Goal: Task Accomplishment & Management: Manage account settings

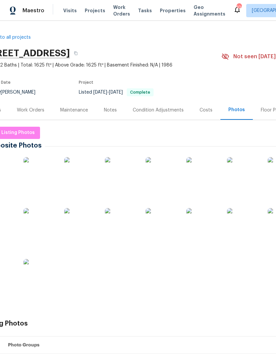
scroll to position [0, 19]
click at [29, 109] on div "Work Orders" at bounding box center [30, 110] width 27 height 7
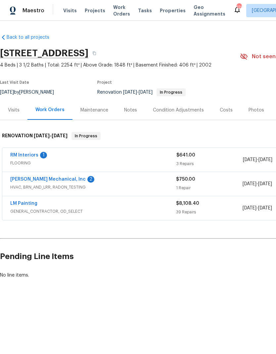
click at [26, 153] on link "RM Interiors" at bounding box center [24, 155] width 28 height 5
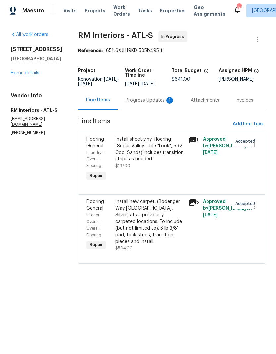
click at [135, 102] on div "Progress Updates 1" at bounding box center [150, 100] width 49 height 7
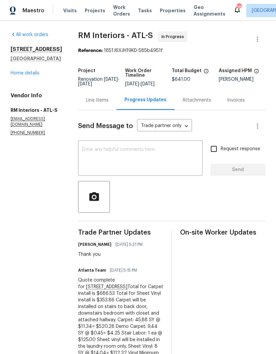
click at [24, 75] on link "Home details" at bounding box center [25, 73] width 29 height 5
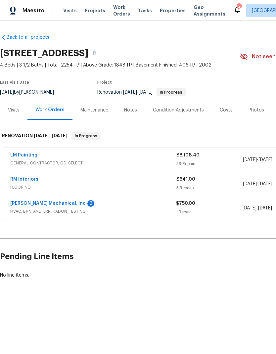
click at [49, 203] on link "[PERSON_NAME] Mechanical, Inc" at bounding box center [47, 203] width 75 height 5
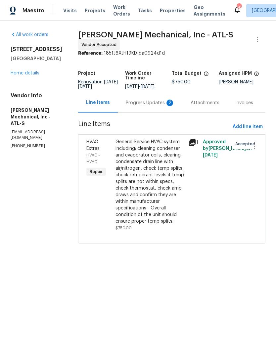
click at [141, 106] on div "Progress Updates 2" at bounding box center [150, 102] width 49 height 7
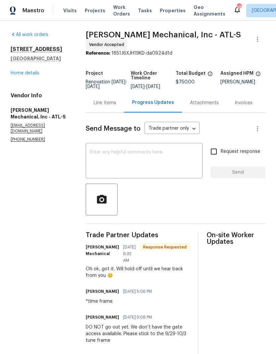
click at [26, 72] on link "Home details" at bounding box center [25, 73] width 29 height 5
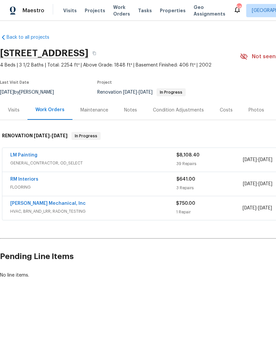
click at [24, 155] on link "LM Painting" at bounding box center [23, 155] width 27 height 5
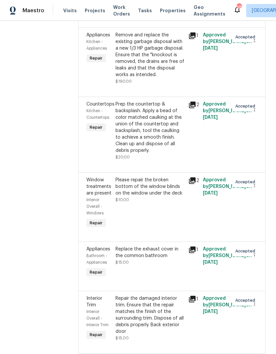
scroll to position [188, 0]
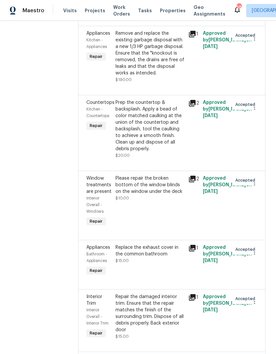
click at [165, 149] on div "Prep the countertop & backsplash. Apply a bead of color matched caulking at the…" at bounding box center [149, 125] width 69 height 53
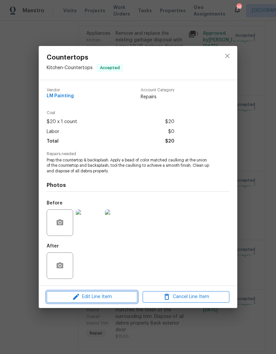
click at [105, 296] on span "Edit Line Item" at bounding box center [92, 296] width 87 height 8
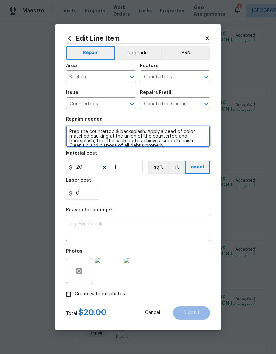
click at [75, 131] on textarea "Prep the countertop & backsplash. Apply a bead of color matched caulking at the…" at bounding box center [138, 136] width 144 height 21
click at [74, 133] on textarea "Prep the countertop & backsplash. Apply a bead of color matched caulking at the…" at bounding box center [138, 136] width 144 height 21
click at [73, 133] on textarea "Prep the countertop & backsplash. Apply a bead of color matched caulking at the…" at bounding box center [138, 136] width 144 height 21
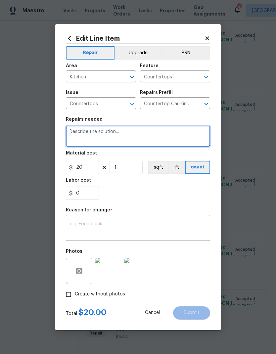
scroll to position [0, 0]
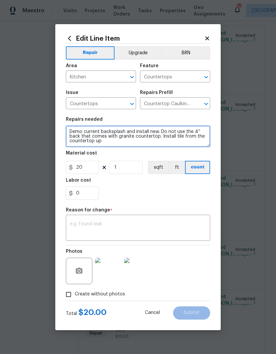
type textarea "Demo current backsplash and install new. Do not use the 4” back that comes with…"
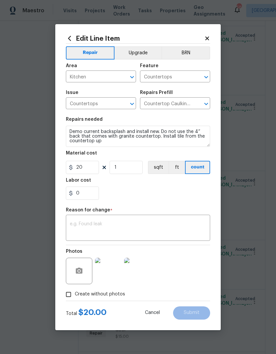
click at [155, 227] on textarea at bounding box center [138, 228] width 136 height 14
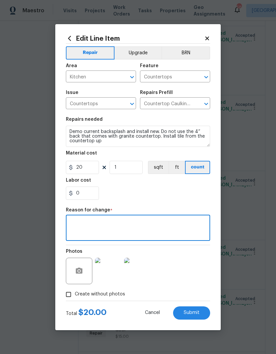
click at [196, 316] on button "Submit" at bounding box center [191, 312] width 37 height 13
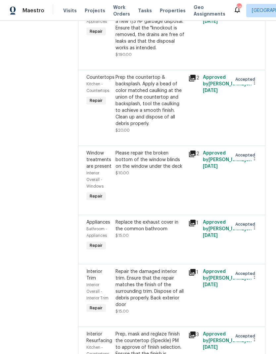
scroll to position [220, 0]
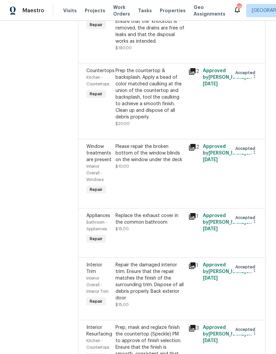
click at [175, 120] on div "Prep the countertop & backsplash. Apply a bead of color matched caulking at the…" at bounding box center [149, 93] width 69 height 53
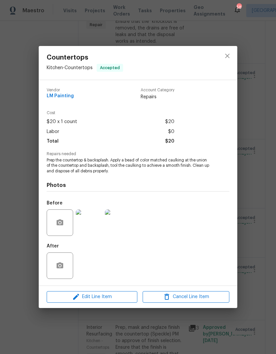
click at [113, 294] on span "Edit Line Item" at bounding box center [92, 296] width 87 height 8
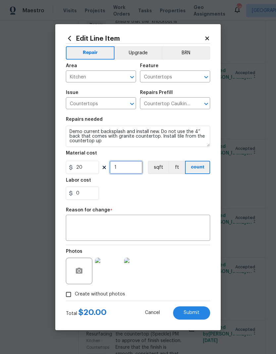
click at [129, 169] on input "1" at bounding box center [125, 167] width 33 height 13
type input "10"
click at [164, 228] on textarea at bounding box center [138, 228] width 136 height 14
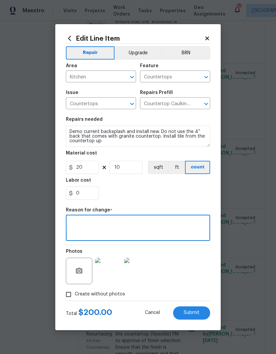
click at [192, 309] on button "Submit" at bounding box center [191, 312] width 37 height 13
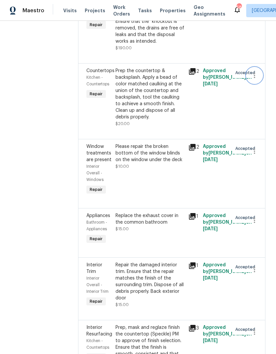
click at [254, 79] on icon "button" at bounding box center [254, 75] width 8 height 8
click at [206, 132] on div at bounding box center [138, 177] width 276 height 354
click at [169, 120] on div "Prep the countertop & backsplash. Apply a bead of color matched caulking at the…" at bounding box center [149, 93] width 69 height 53
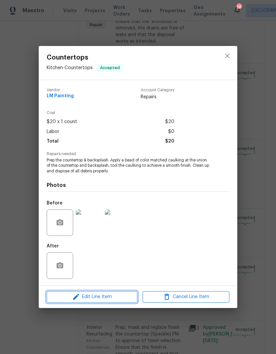
click at [111, 296] on span "Edit Line Item" at bounding box center [92, 296] width 87 height 8
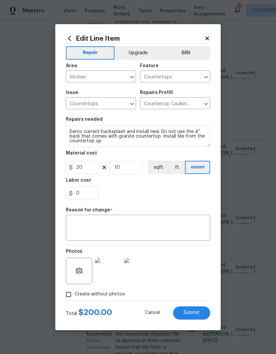
click at [197, 314] on span "Submit" at bounding box center [191, 312] width 16 height 5
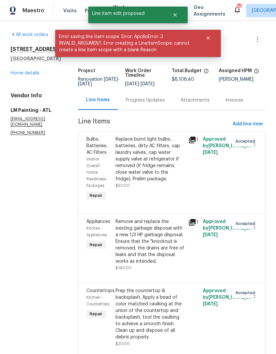
scroll to position [0, 0]
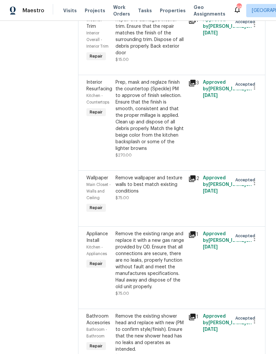
scroll to position [465, 0]
click at [177, 151] on div "Prep, mask and reglaze finish the countertop (Speckle) PM to approve of finish …" at bounding box center [149, 115] width 69 height 73
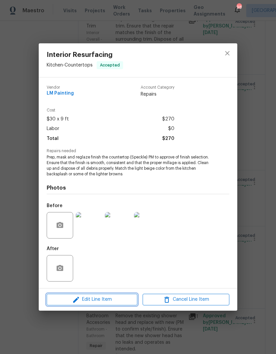
click at [112, 301] on span "Edit Line Item" at bounding box center [92, 299] width 87 height 8
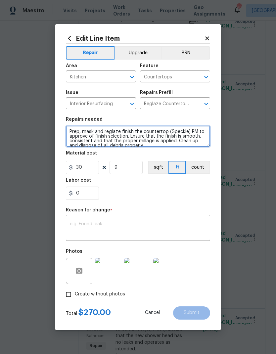
click at [70, 132] on textarea "Prep, mask and reglaze finish the countertop (Speckle) PM to approve of finish …" at bounding box center [138, 136] width 144 height 21
click at [76, 133] on textarea "Prep, mask and reglaze finish the countertop (Speckle) PM to approve of finish …" at bounding box center [138, 136] width 144 height 21
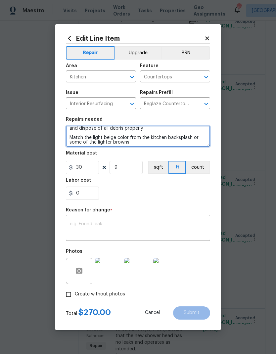
scroll to position [19, 0]
type textarea "Match the light beige color from the kitchen backsplash or some of the lighter …"
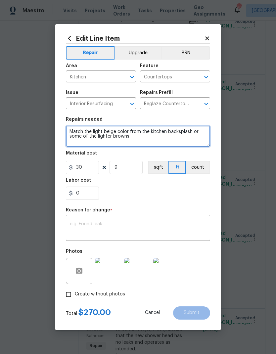
scroll to position [0, 0]
click at [75, 131] on textarea "Match the light beige color from the kitchen backsplash or some of the lighter …" at bounding box center [138, 136] width 144 height 21
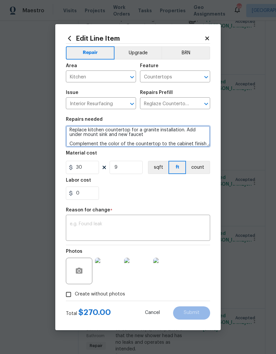
type textarea "Replace kitchen countertop for a granite installation. Add under mount sink and…"
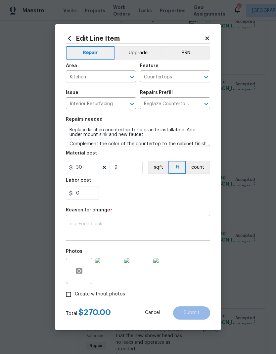
click at [161, 228] on textarea at bounding box center [138, 228] width 136 height 14
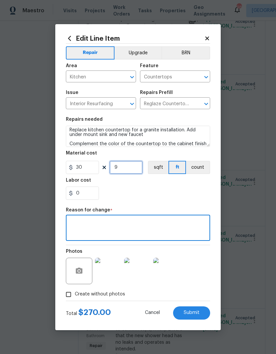
click at [127, 167] on input "9" at bounding box center [125, 167] width 33 height 13
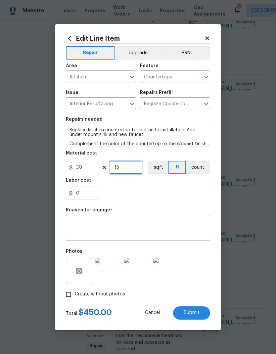
type input "15"
click at [167, 224] on textarea at bounding box center [138, 228] width 136 height 14
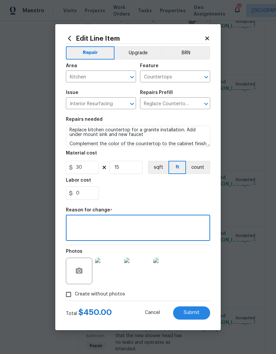
click at [195, 313] on span "Submit" at bounding box center [191, 312] width 16 height 5
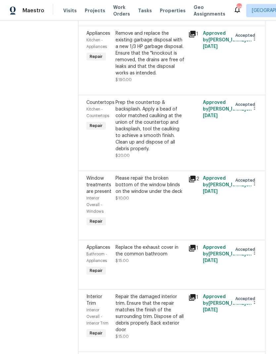
scroll to position [180, 0]
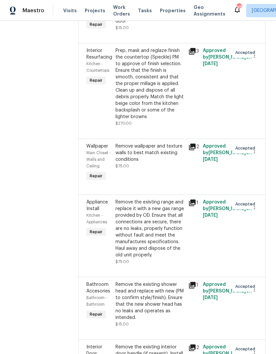
scroll to position [502, 0]
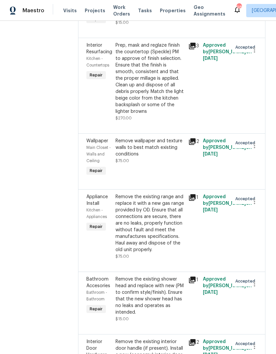
click at [165, 115] on div "Prep, mask and reglaze finish the countertop (Speckle) PM to approve of finish …" at bounding box center [149, 78] width 69 height 73
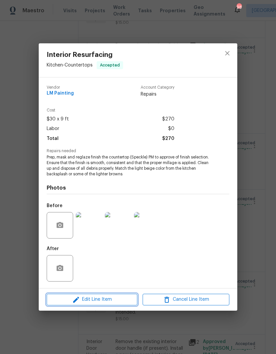
click at [107, 300] on span "Edit Line Item" at bounding box center [92, 299] width 87 height 8
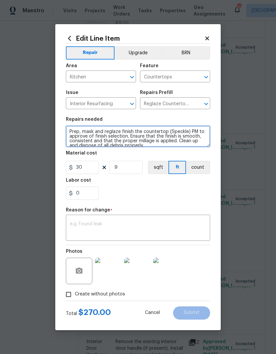
click at [73, 132] on textarea "Prep, mask and reglaze finish the countertop (Speckle) PM to approve of finish …" at bounding box center [138, 136] width 144 height 21
click at [72, 132] on textarea "Prep, mask and reglaze finish the countertop (Speckle) PM to approve of finish …" at bounding box center [138, 136] width 144 height 21
click at [72, 131] on textarea "Prep, mask and reglaze finish the countertop (Speckle) PM to approve of finish …" at bounding box center [138, 136] width 144 height 21
click at [72, 130] on textarea "Prep, mask and reglaze finish the countertop (Speckle) PM to approve of finish …" at bounding box center [138, 136] width 144 height 21
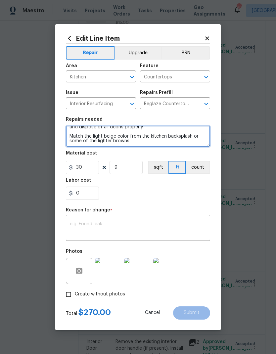
type textarea "Match the light beige color from the kitchen backsplash or some of the lighter …"
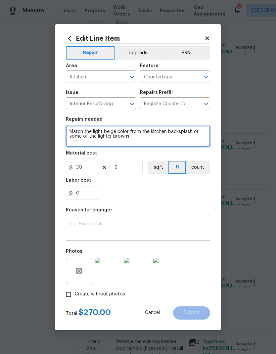
scroll to position [0, 0]
click at [73, 132] on textarea "Match the light beige color from the kitchen backsplash or some of the lighter …" at bounding box center [138, 136] width 144 height 21
click at [72, 132] on textarea "Match the light beige color from the kitchen backsplash or some of the lighter …" at bounding box center [138, 136] width 144 height 21
click at [193, 131] on textarea "Replace the countertop for granite installation. Include you on the mount sink …" at bounding box center [138, 136] width 144 height 21
click at [82, 137] on textarea "Replace the countertop for granite installation. Include Include new on the mou…" at bounding box center [138, 136] width 144 height 21
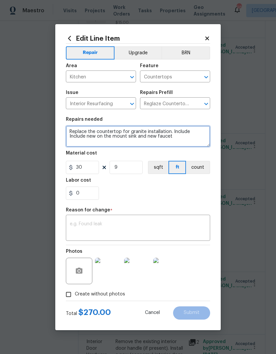
click at [82, 136] on textarea "Replace the countertop for granite installation. Include Include new on the mou…" at bounding box center [138, 136] width 144 height 21
click at [126, 138] on textarea "Replace the countertop for granite installation. Include Include new under moun…" at bounding box center [138, 136] width 144 height 21
click at [121, 135] on textarea "Replace the countertop for granite installation. Include Include new under moun…" at bounding box center [138, 136] width 144 height 21
click at [119, 135] on textarea "Replace the countertop for granite installation. Include Include new under moun…" at bounding box center [138, 136] width 144 height 21
click at [168, 137] on textarea "Replace the countertop for granite installation. Include Include new under moun…" at bounding box center [138, 136] width 144 height 21
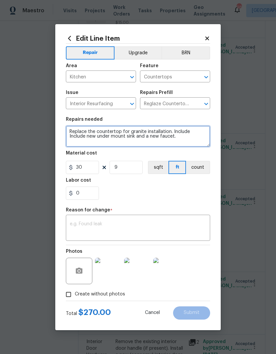
scroll to position [2, 0]
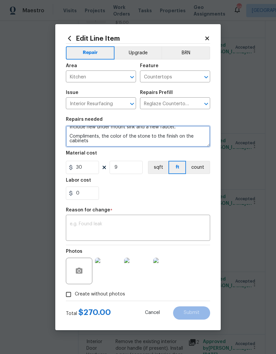
click at [98, 137] on textarea "Replace the countertop for granite installation. Include Include new under moun…" at bounding box center [138, 136] width 144 height 21
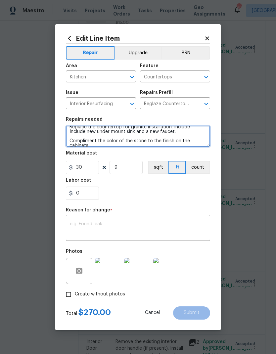
type textarea "Replace the countertop for granite installation. Include Include new under moun…"
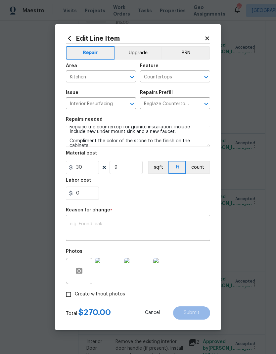
click at [141, 227] on textarea at bounding box center [138, 228] width 136 height 14
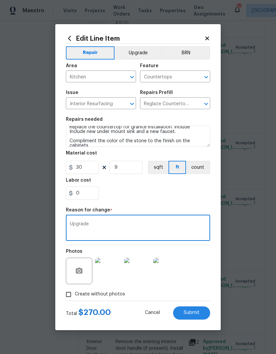
type textarea "Upgrade"
click at [130, 169] on input "9" at bounding box center [125, 167] width 33 height 13
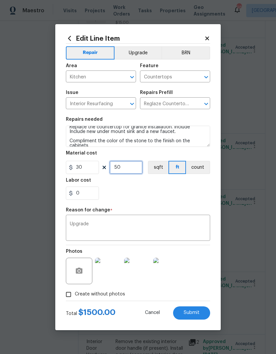
type input "50"
click at [191, 313] on button "Submit" at bounding box center [191, 312] width 37 height 13
type textarea "Prep, mask and reglaze finish the countertop (Speckle) PM to approve of finish …"
type input "9"
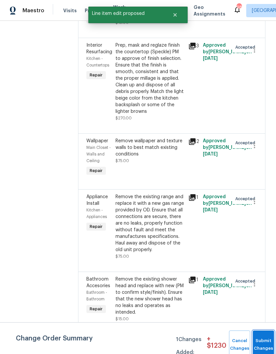
click at [263, 343] on span "Submit Changes" at bounding box center [263, 344] width 15 height 15
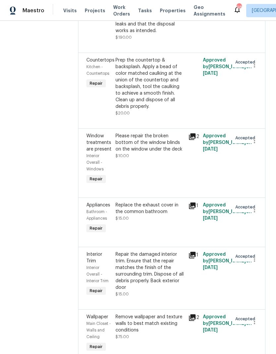
scroll to position [380, 0]
click at [151, 109] on div "Prep the countertop & backsplash. Apply a bead of color matched caulking at the…" at bounding box center [149, 83] width 69 height 53
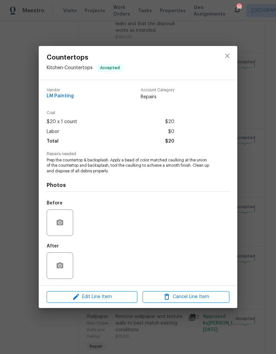
click at [97, 300] on span "Edit Line Item" at bounding box center [92, 296] width 87 height 8
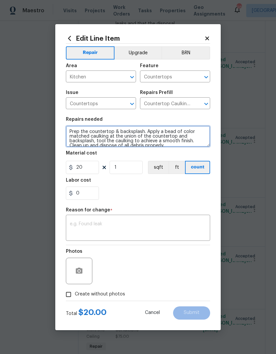
click at [76, 129] on textarea "Prep the countertop & backsplash. Apply a bead of color matched caulking at the…" at bounding box center [138, 136] width 144 height 21
click at [75, 129] on textarea "Prep the countertop & backsplash. Apply a bead of color matched caulking at the…" at bounding box center [138, 136] width 144 height 21
click at [73, 134] on textarea "Prep the countertop & backsplash. Apply a bead of color matched caulking at the…" at bounding box center [138, 136] width 144 height 21
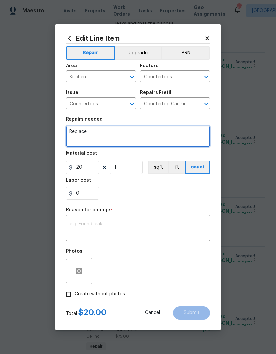
scroll to position [0, 0]
type textarea "Replace the current existing countertop with new tile installation"
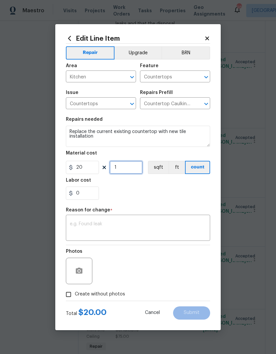
click at [123, 166] on input "1" at bounding box center [125, 167] width 33 height 13
type input "15"
click at [149, 228] on textarea at bounding box center [138, 228] width 136 height 14
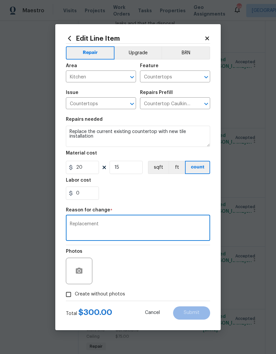
type textarea "Replacement"
click at [80, 271] on circle "button" at bounding box center [79, 270] width 2 height 2
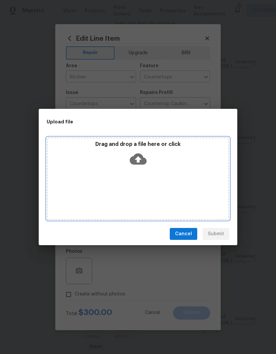
click at [148, 182] on div "Drag and drop a file here or click" at bounding box center [138, 178] width 182 height 83
click at [172, 177] on div "Drag and drop a file here or click" at bounding box center [138, 178] width 182 height 83
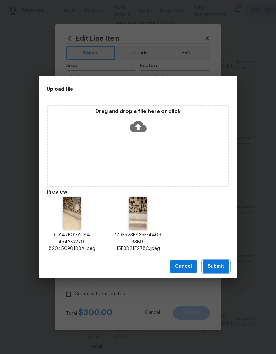
click at [215, 262] on span "Submit" at bounding box center [216, 266] width 16 height 8
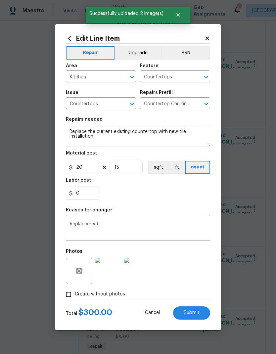
click at [196, 313] on span "Submit" at bounding box center [191, 312] width 16 height 5
type textarea "Prep the countertop & backsplash. Apply a bead of color matched caulking at the…"
type input "1"
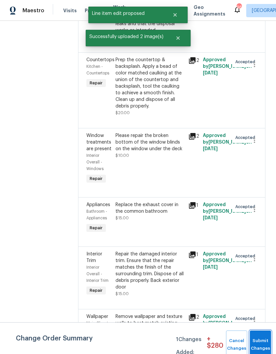
click at [260, 342] on button "Submit Changes" at bounding box center [259, 344] width 21 height 28
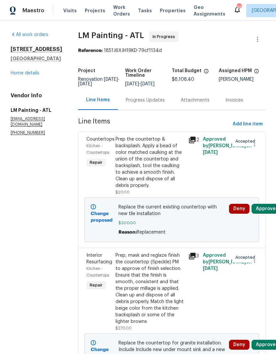
click at [265, 213] on button "Approve" at bounding box center [265, 209] width 28 height 10
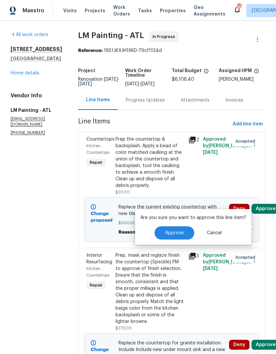
click at [179, 231] on span "Approve" at bounding box center [174, 232] width 19 height 5
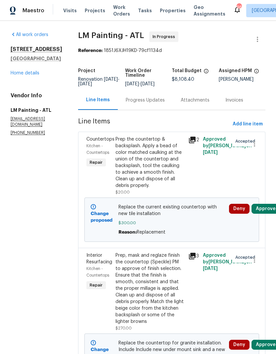
click at [26, 74] on link "Home details" at bounding box center [25, 73] width 29 height 5
